Goal: Check status: Check status

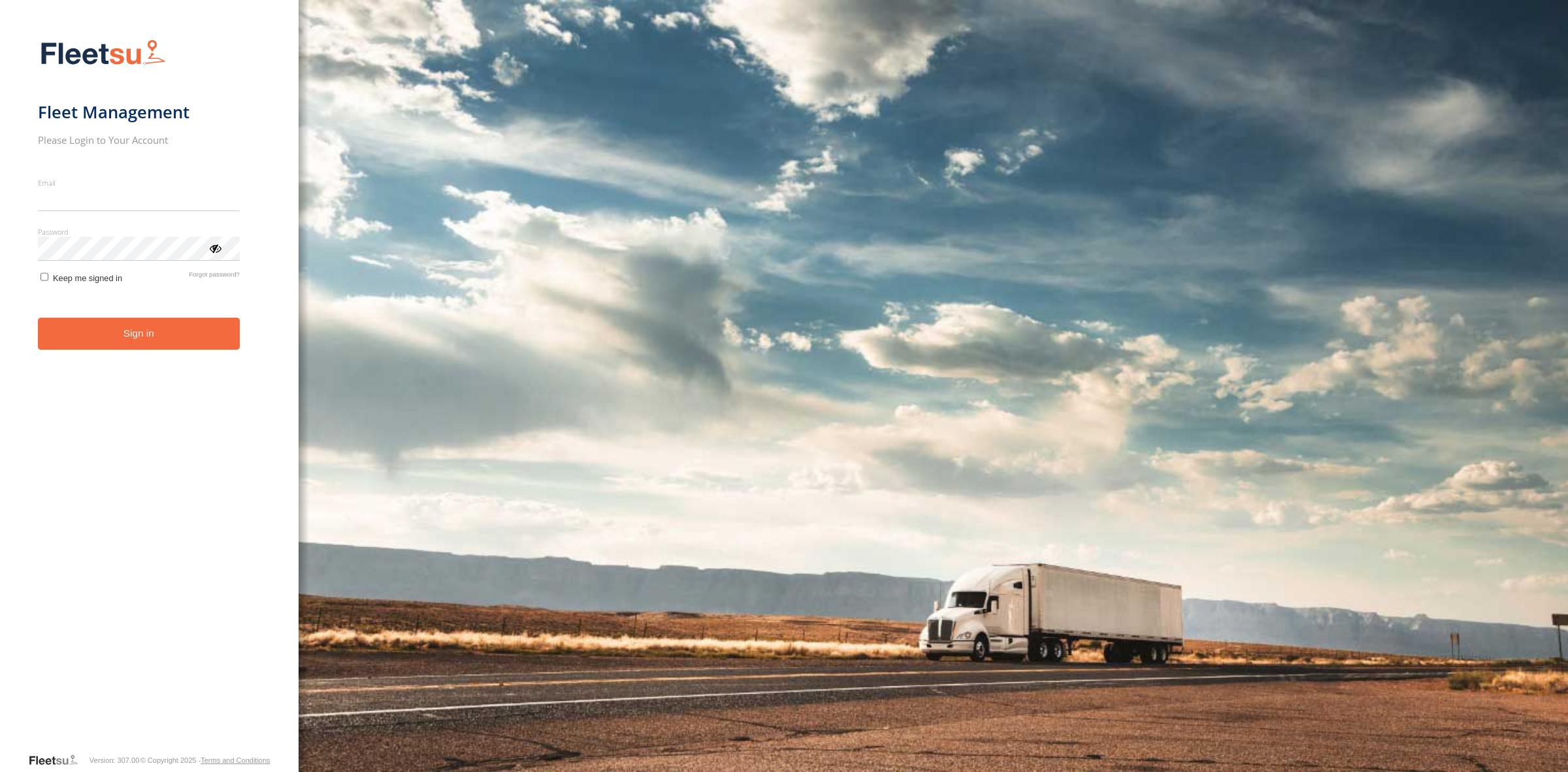
type input "**********"
click at [152, 344] on button "Sign in" at bounding box center [138, 333] width 202 height 32
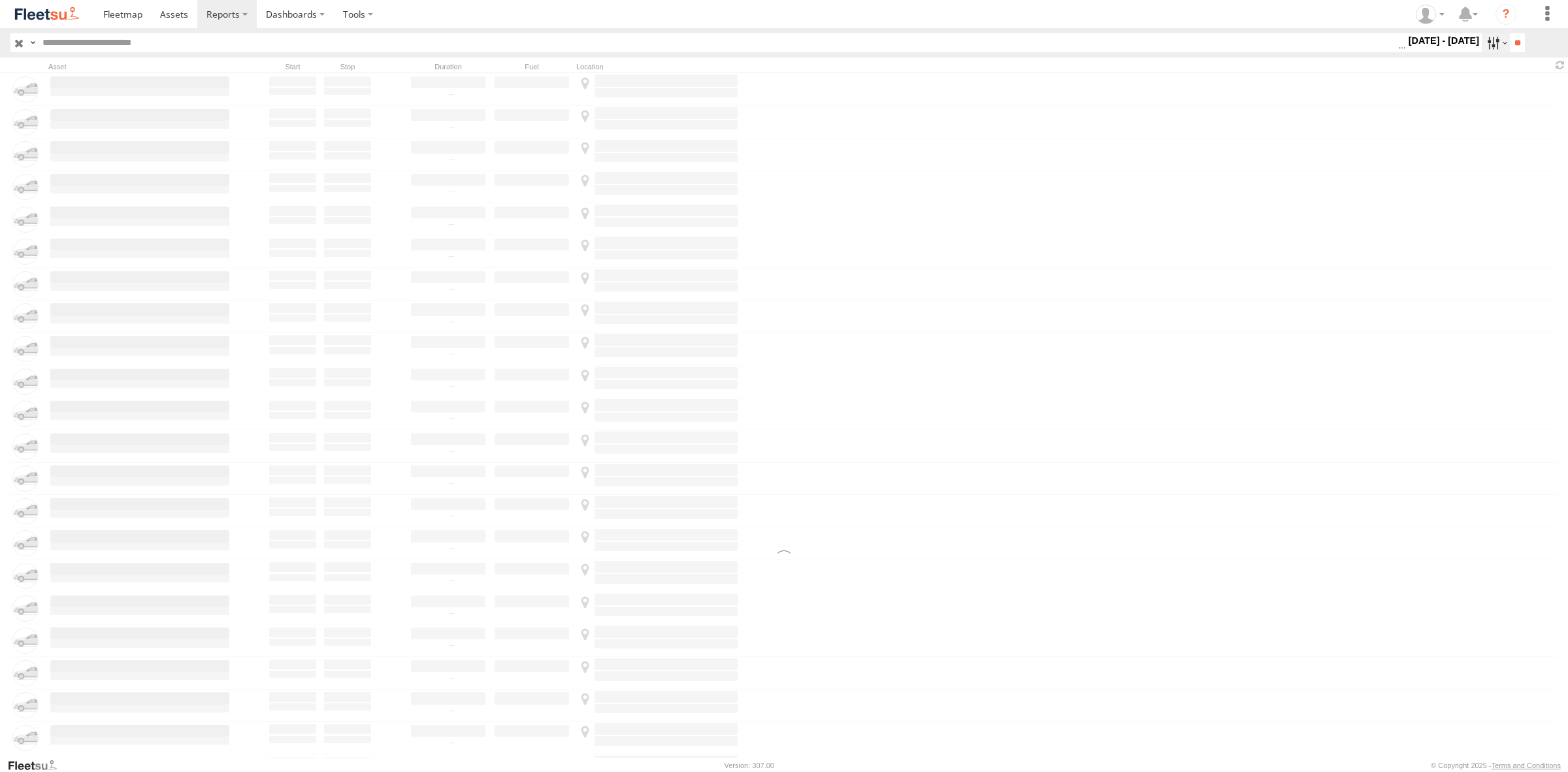
click at [1485, 40] on label at bounding box center [1496, 43] width 28 height 19
click at [1517, 41] on input "**" at bounding box center [1517, 43] width 15 height 19
click at [25, 7] on img at bounding box center [47, 14] width 68 height 18
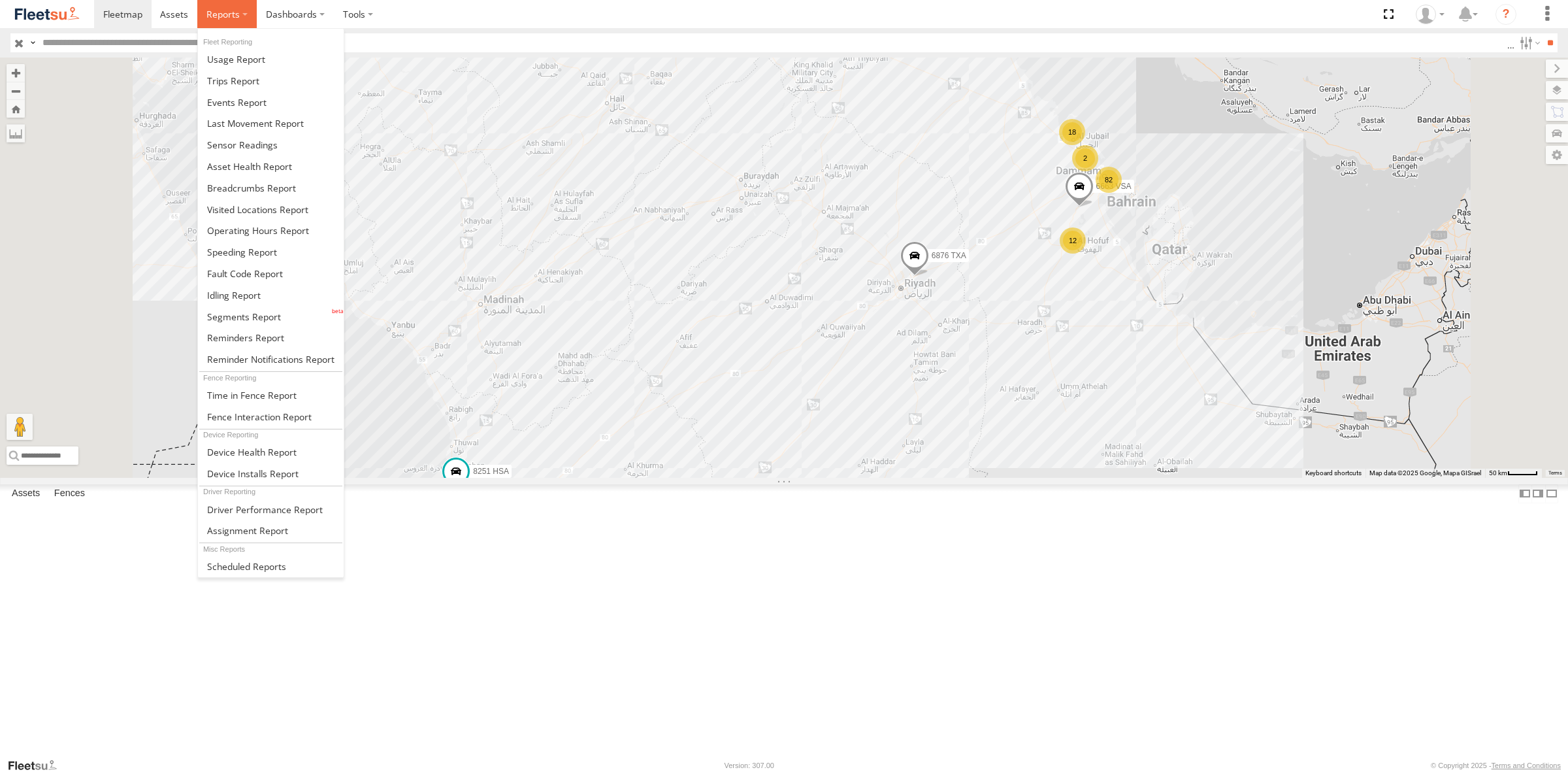
click at [234, 20] on label at bounding box center [227, 14] width 59 height 28
click at [249, 396] on span at bounding box center [252, 395] width 90 height 12
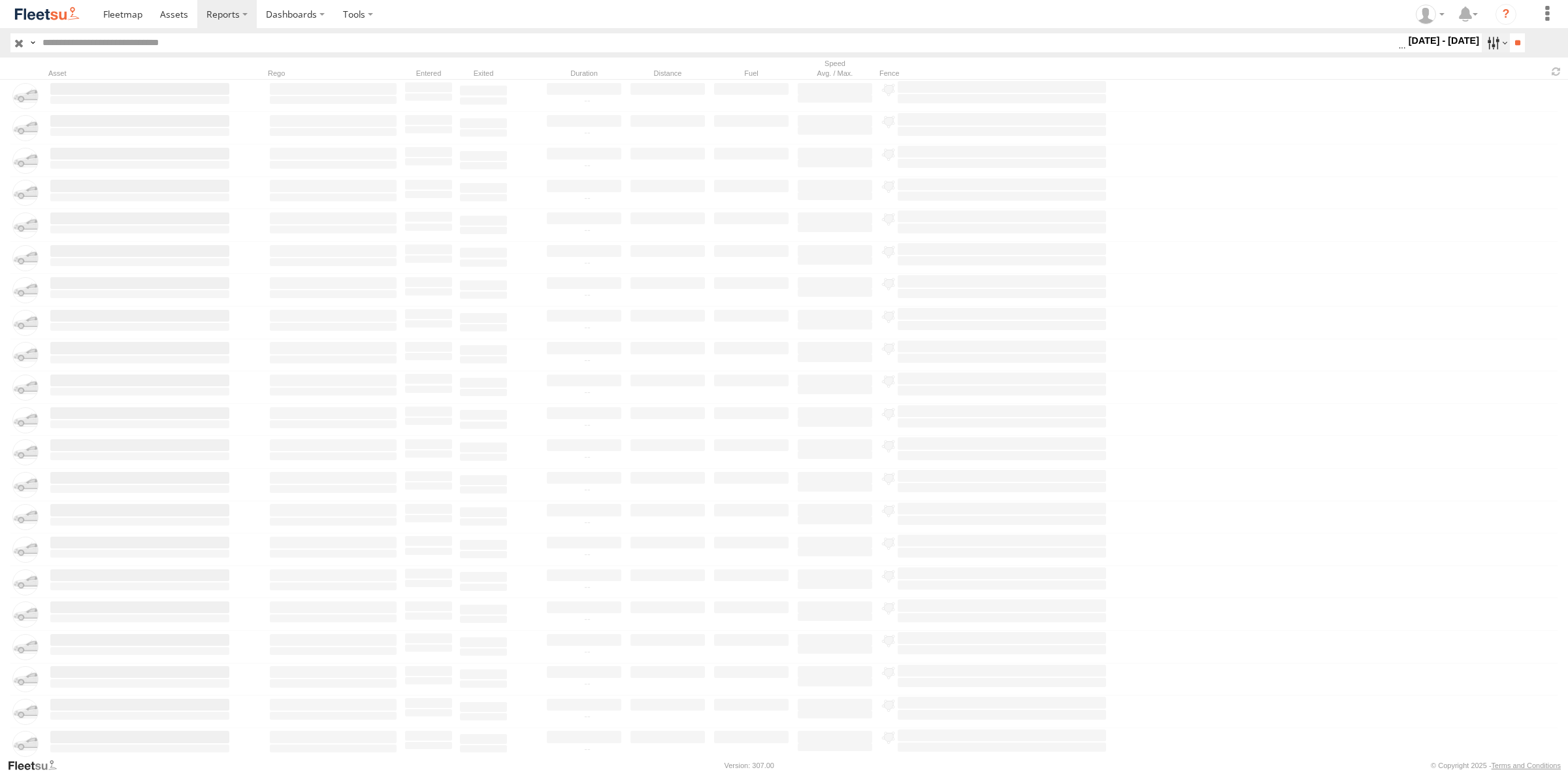
click at [1485, 47] on label at bounding box center [1496, 43] width 28 height 19
click at [1412, 52] on div "1 Apr - 30 Jun 25 S M T W T F S S" at bounding box center [1444, 43] width 76 height 19
click at [0, 0] on label at bounding box center [0, 0] width 0 height 0
click at [0, 0] on label "Close" at bounding box center [0, 0] width 0 height 0
click at [0, 0] on label at bounding box center [0, 0] width 0 height 0
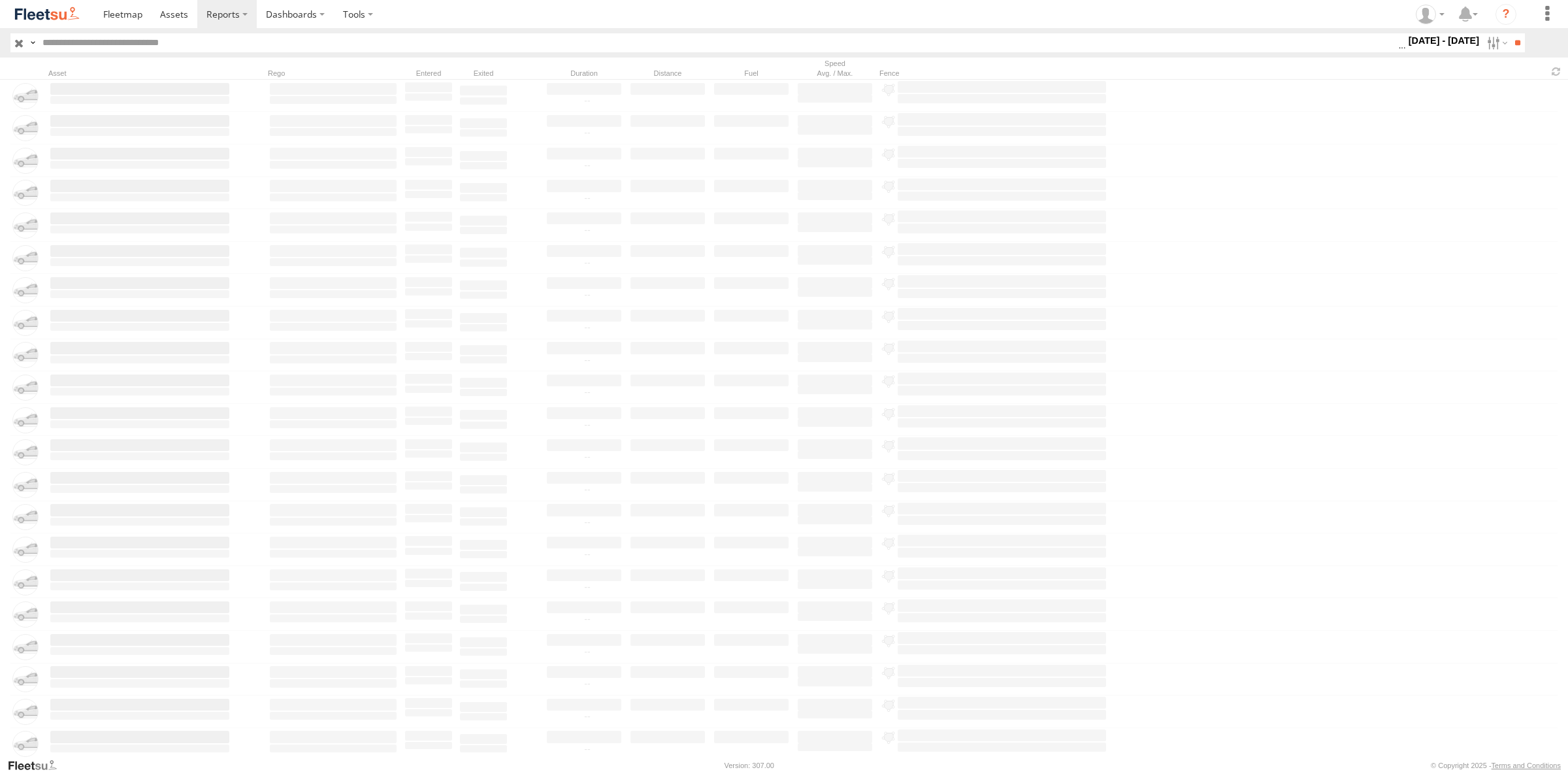
click at [0, 0] on label at bounding box center [0, 0] width 0 height 0
click at [249, 33] on input "text" at bounding box center [717, 43] width 1361 height 19
click at [0, 0] on label at bounding box center [0, 0] width 0 height 0
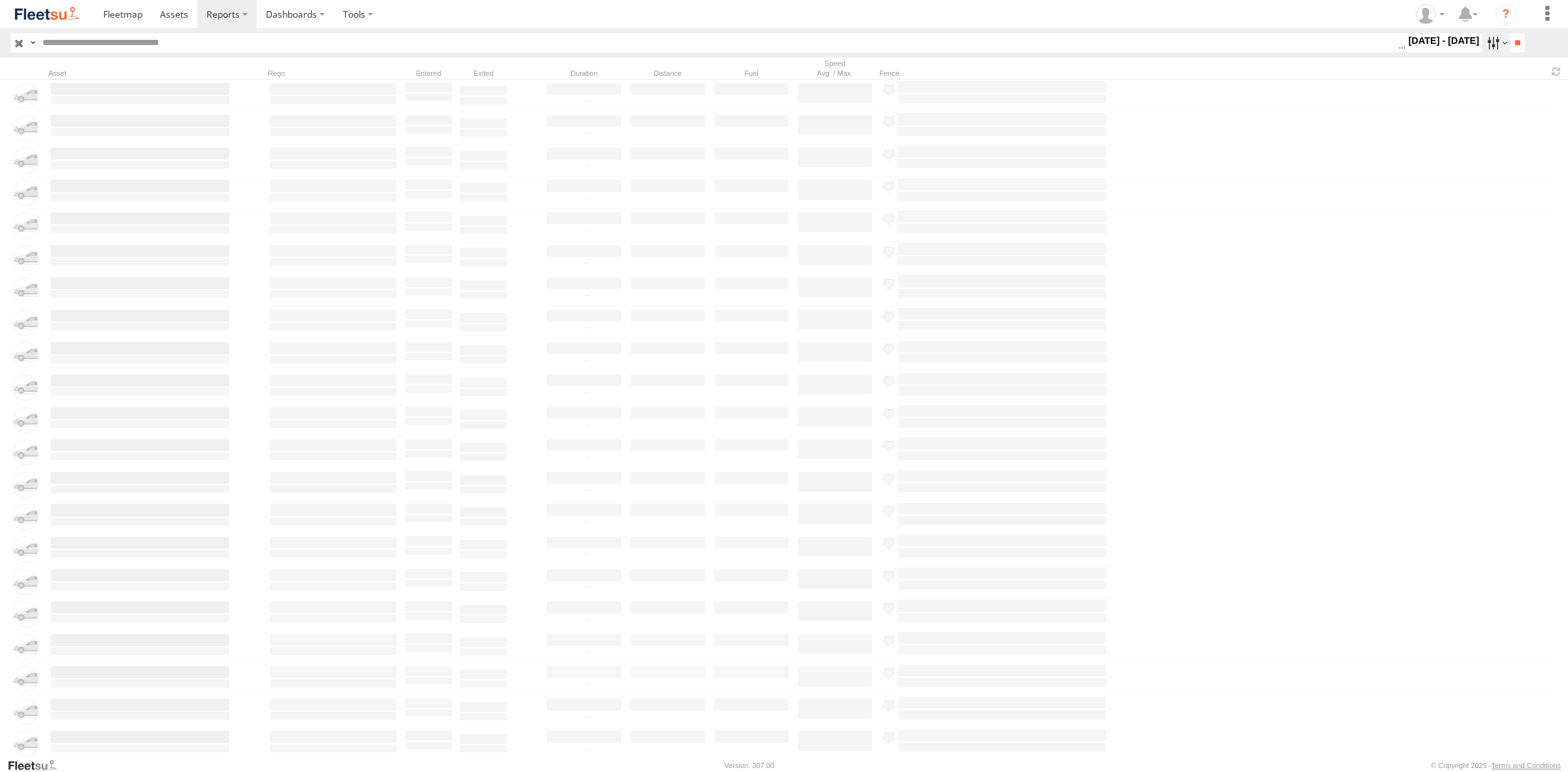
click at [1482, 45] on label at bounding box center [1496, 43] width 28 height 19
click at [1486, 45] on label at bounding box center [1496, 43] width 28 height 19
click at [0, 0] on span "DHA Operations" at bounding box center [0, 0] width 0 height 0
click at [1510, 36] on input "**" at bounding box center [1517, 43] width 15 height 19
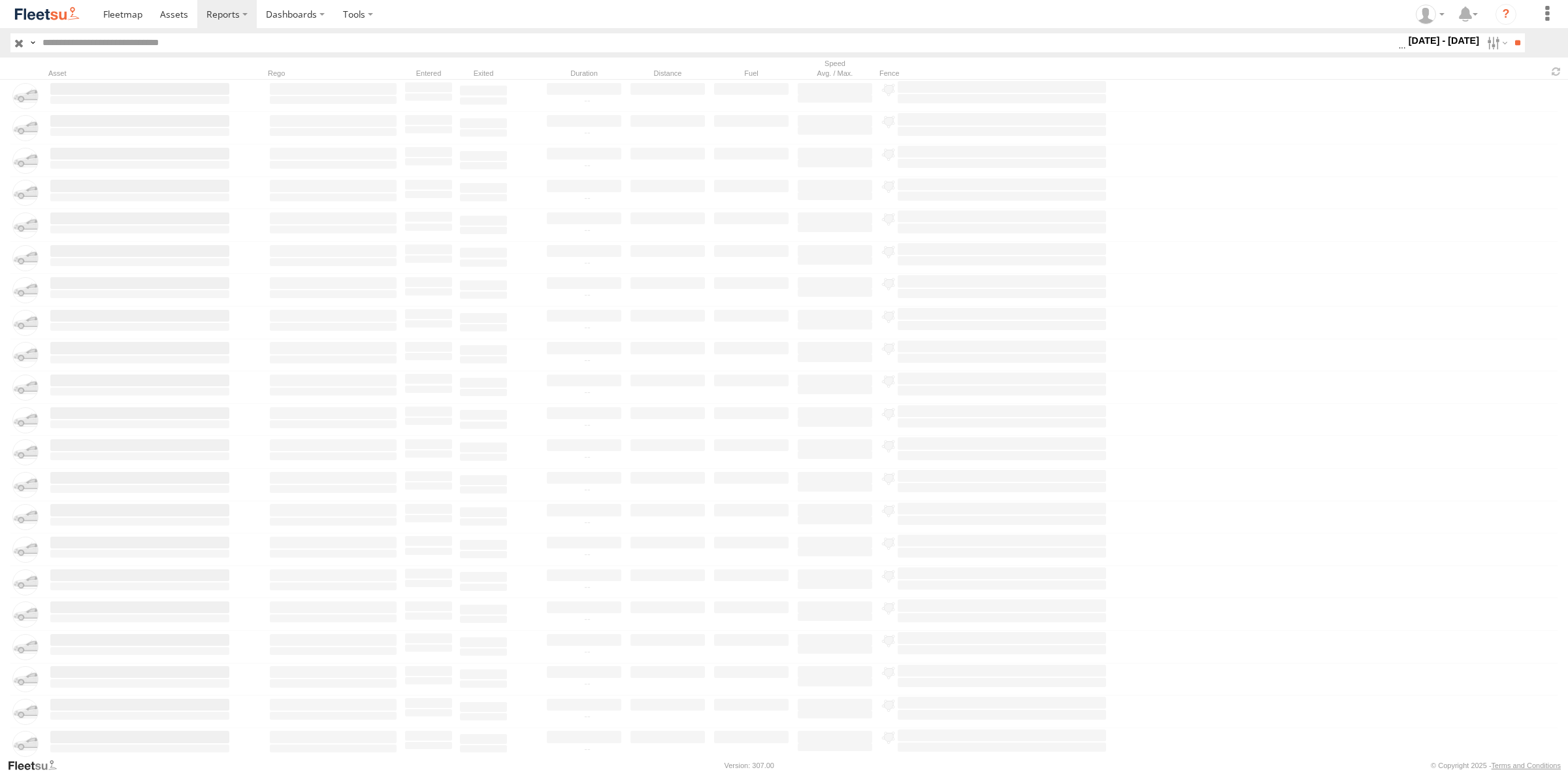
click at [0, 0] on label "Close" at bounding box center [0, 0] width 0 height 0
click at [1515, 48] on input "**" at bounding box center [1517, 43] width 15 height 19
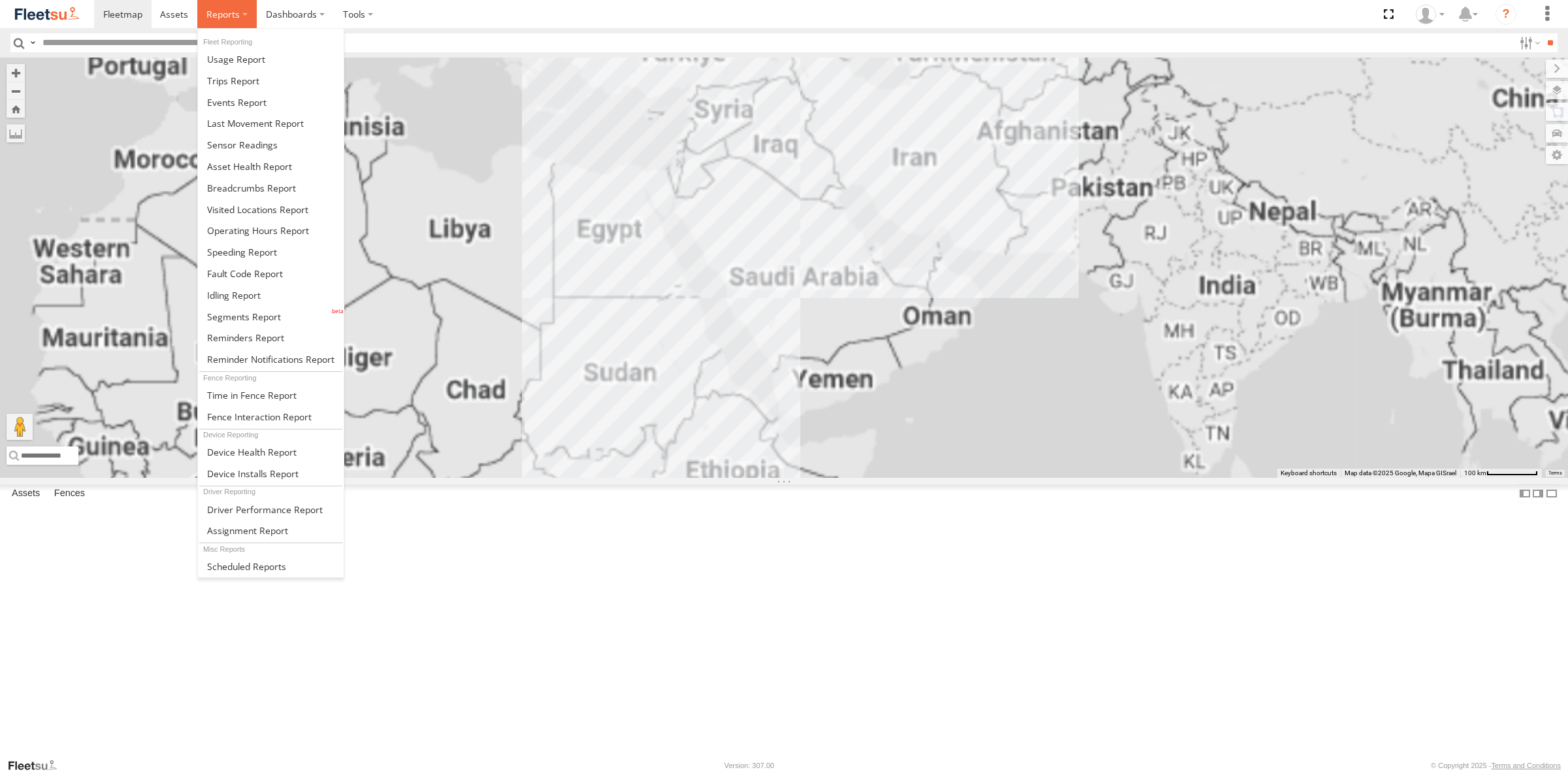
click at [243, 18] on label at bounding box center [227, 14] width 59 height 28
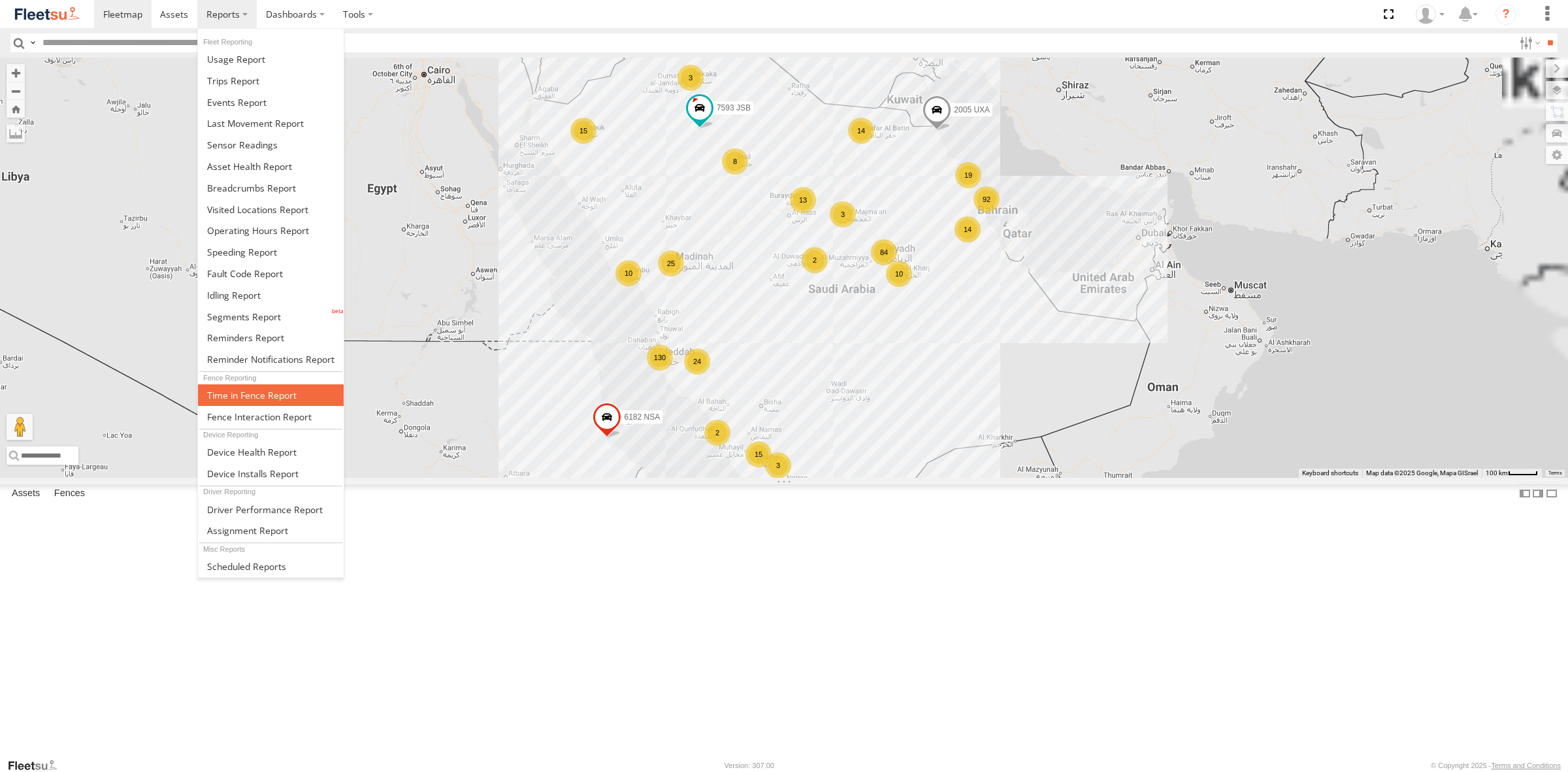
click at [265, 401] on link at bounding box center [271, 395] width 146 height 22
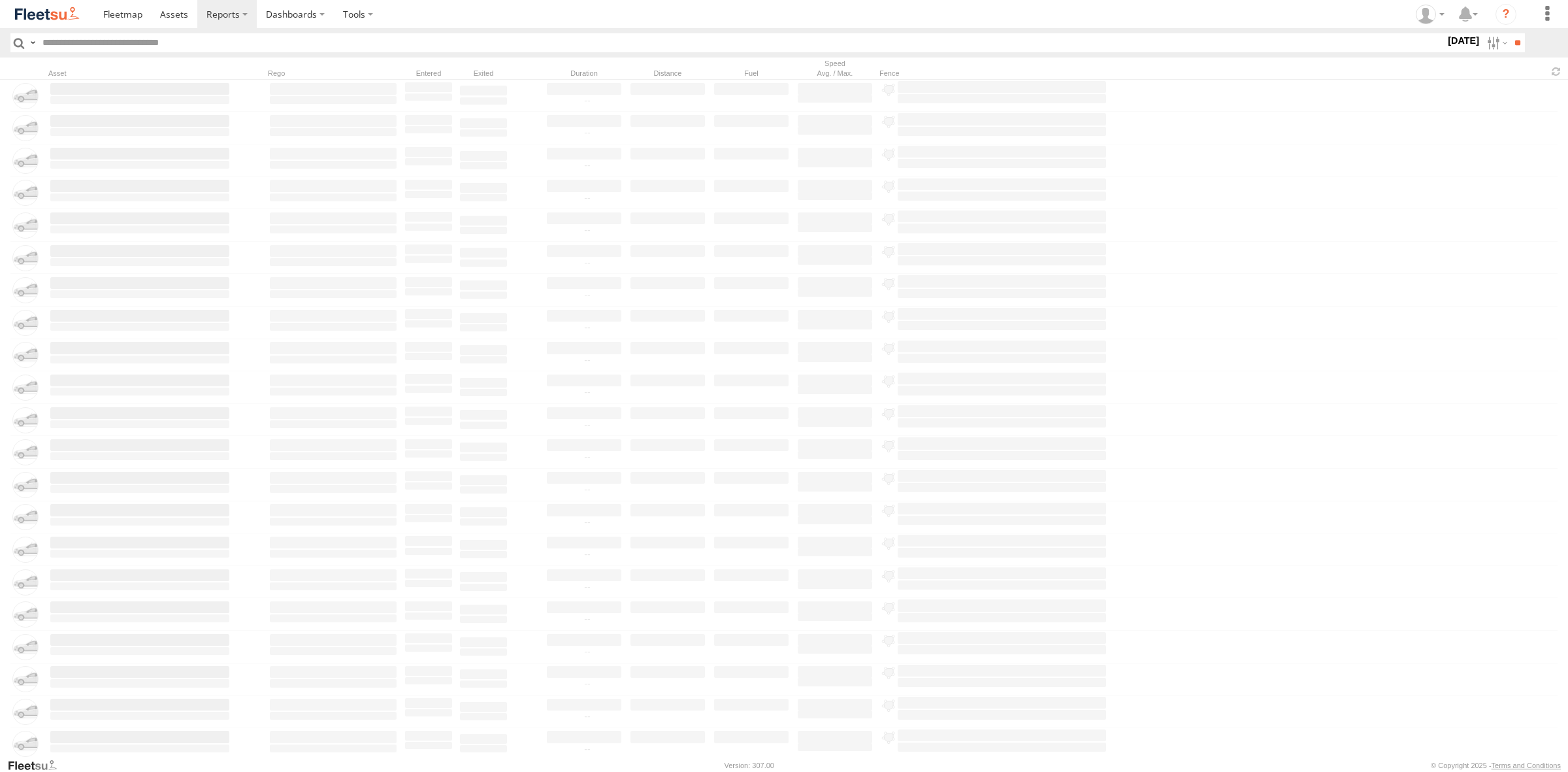
click at [0, 0] on label at bounding box center [0, 0] width 0 height 0
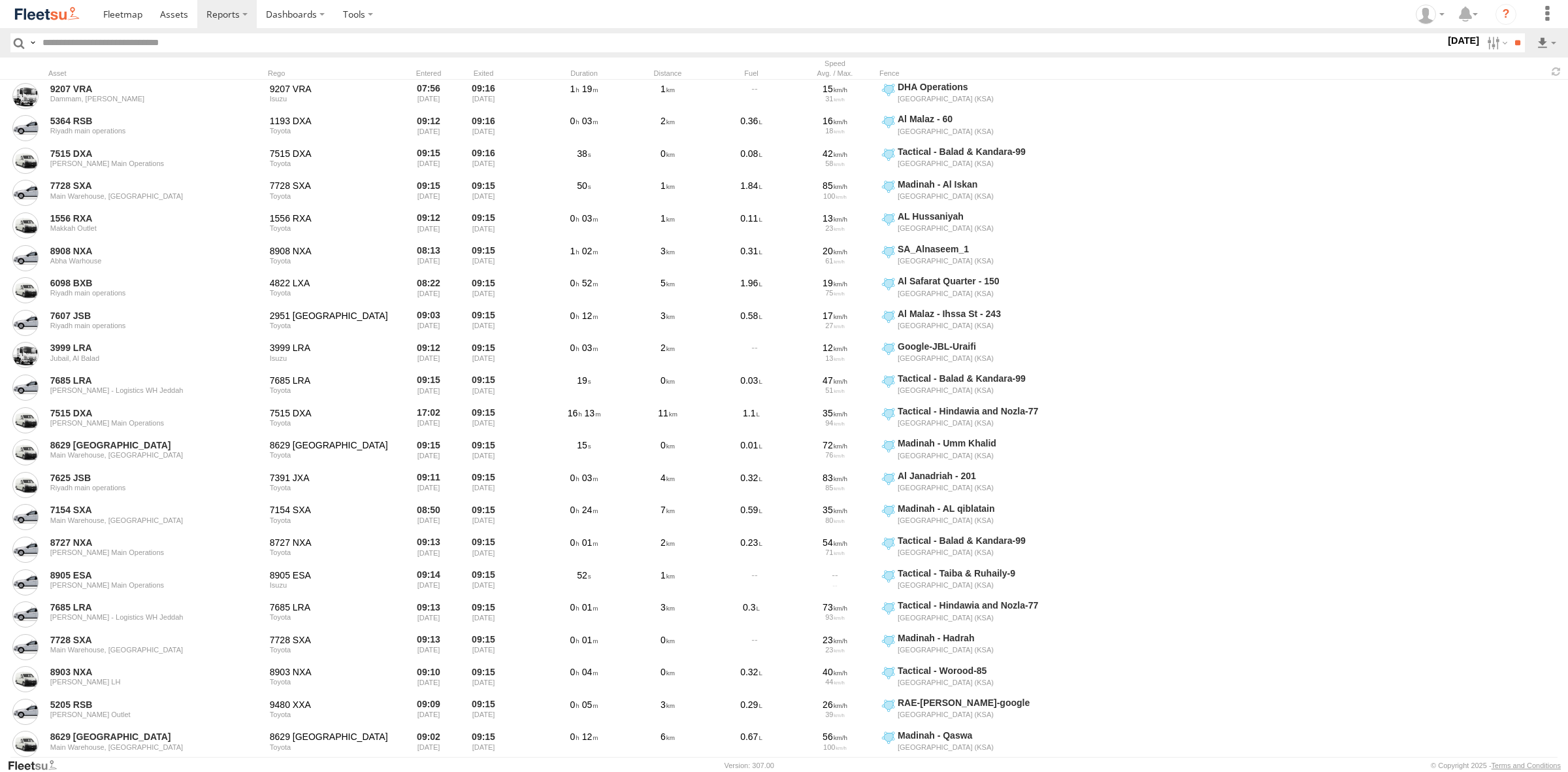
click at [0, 0] on label at bounding box center [0, 0] width 0 height 0
click at [1510, 43] on input "**" at bounding box center [1517, 43] width 15 height 19
click at [1487, 43] on label at bounding box center [1496, 43] width 28 height 19
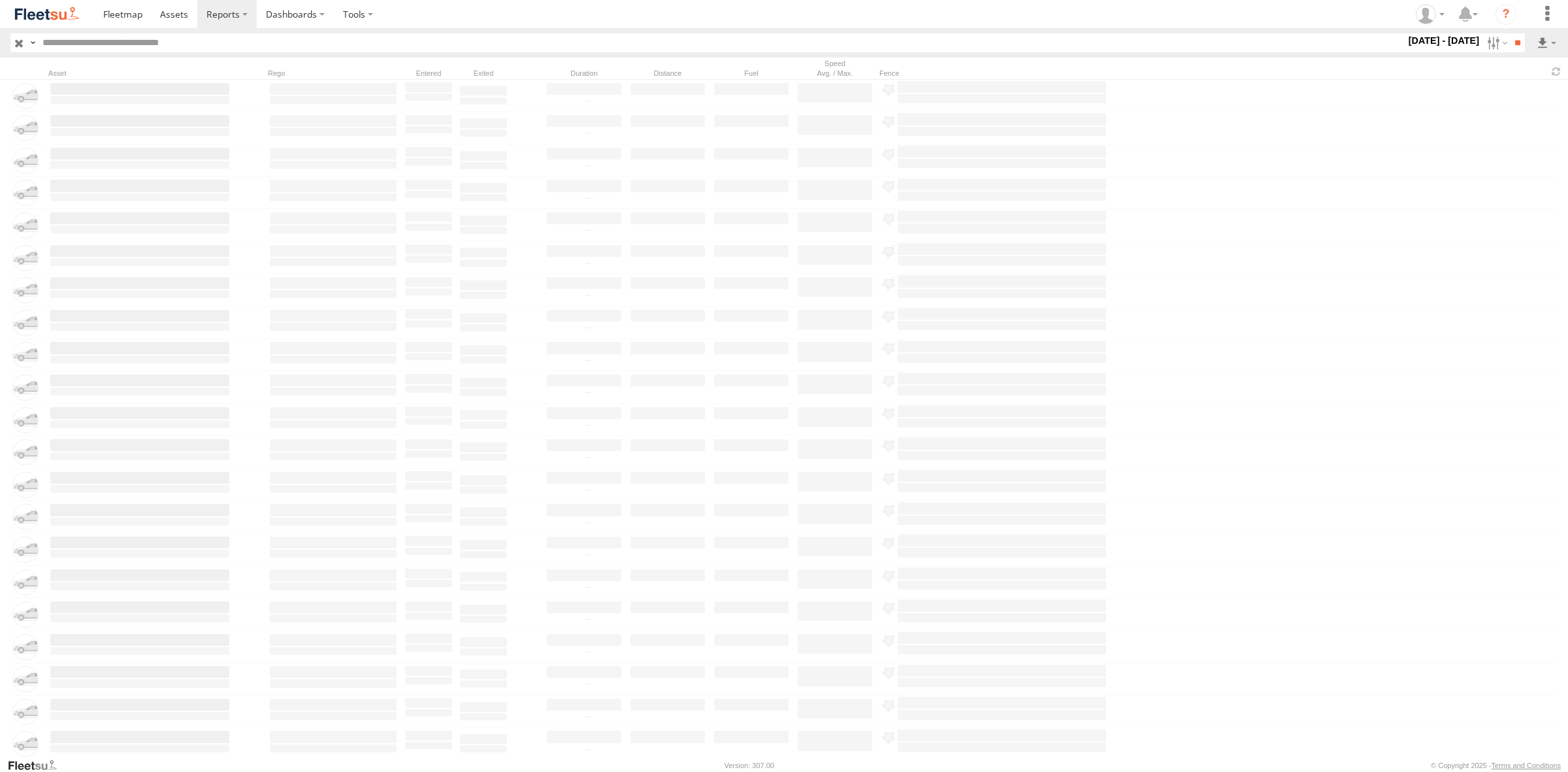
scroll to position [2859, 0]
click at [0, 0] on div at bounding box center [0, 0] width 0 height 0
click at [0, 0] on label "×" at bounding box center [0, 0] width 0 height 0
click at [0, 0] on span "DHA Operations" at bounding box center [0, 0] width 0 height 0
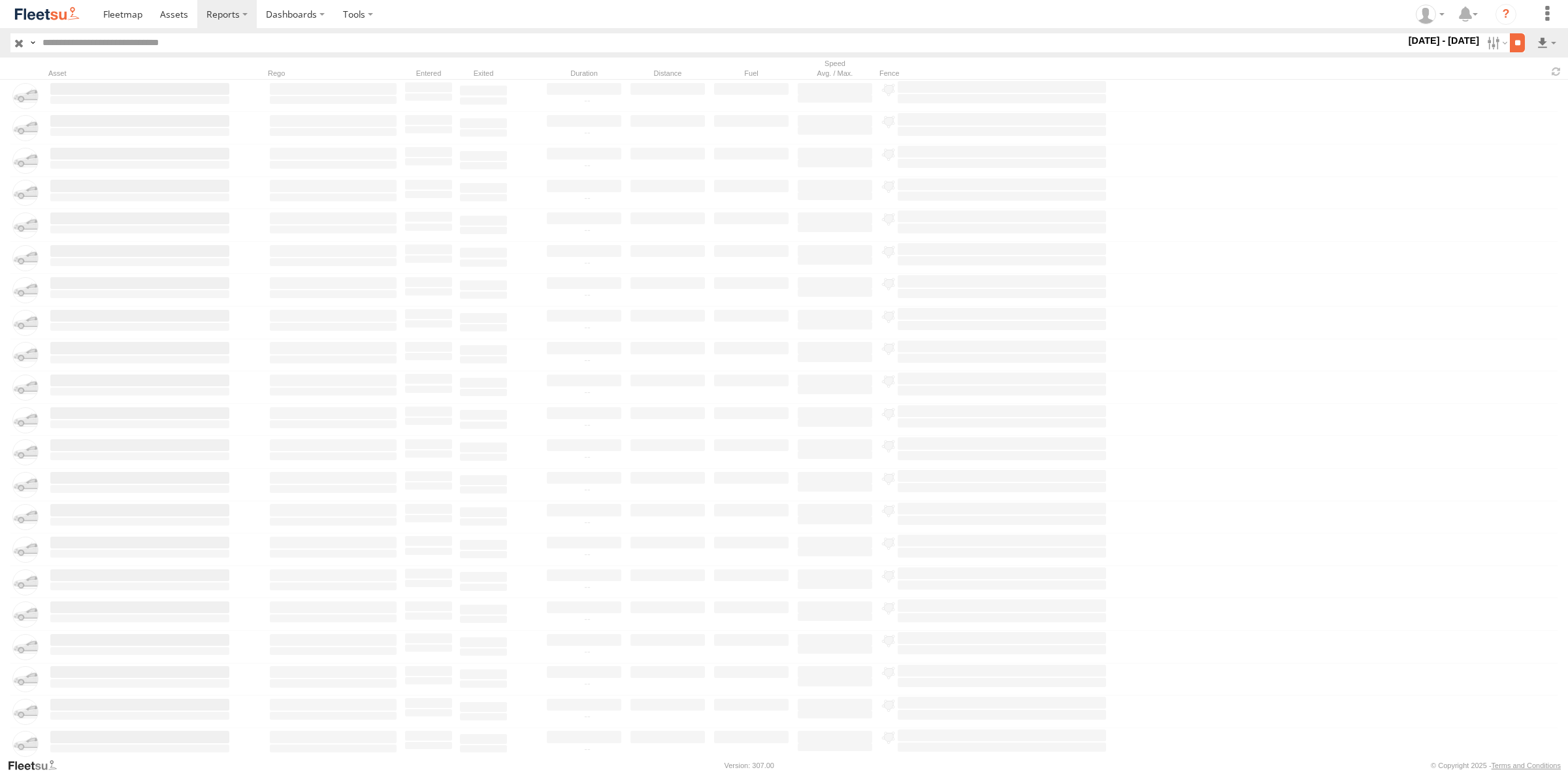
click at [1518, 47] on input "**" at bounding box center [1517, 43] width 15 height 19
